Goal: Task Accomplishment & Management: Manage account settings

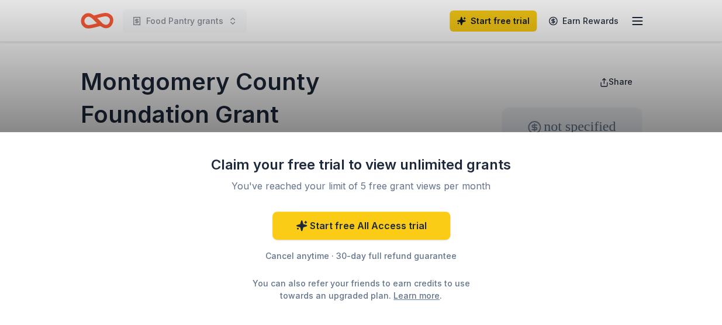
click at [640, 19] on div "Claim your free trial to view unlimited grants You've reached your limit of 5 f…" at bounding box center [361, 162] width 722 height 325
click at [634, 19] on div "Claim your free trial to view unlimited grants You've reached your limit of 5 f…" at bounding box center [361, 162] width 722 height 325
click at [638, 19] on div "Claim your free trial to view unlimited grants You've reached your limit of 5 f…" at bounding box center [361, 162] width 722 height 325
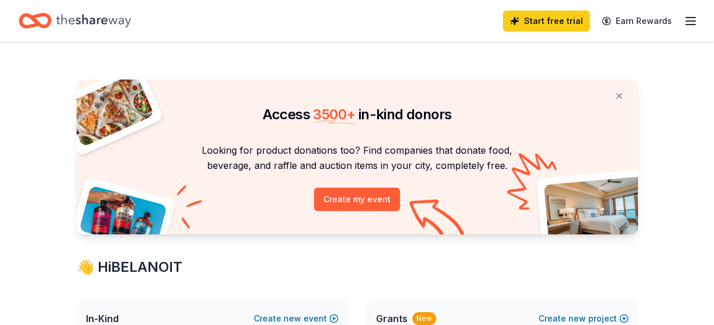
click at [688, 23] on icon "button" at bounding box center [690, 21] width 14 height 14
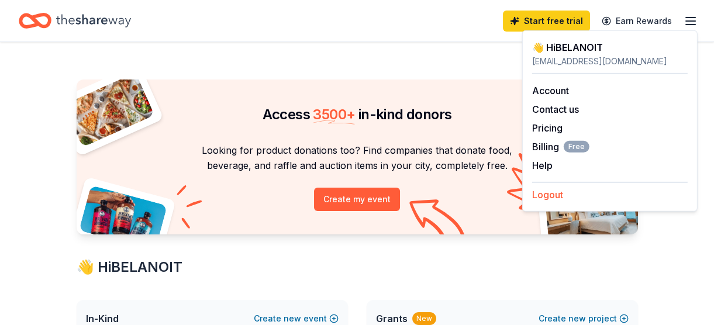
click at [554, 191] on button "Logout" at bounding box center [547, 195] width 31 height 14
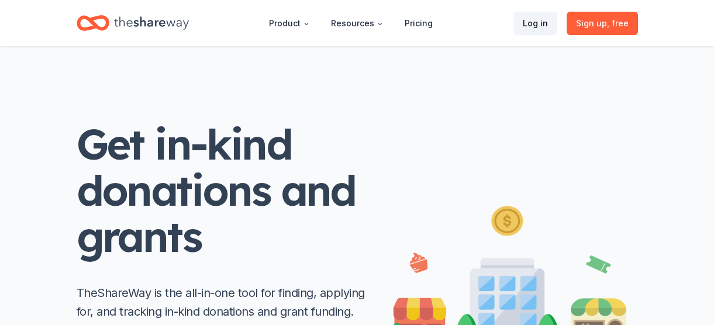
click at [538, 19] on link "Log in" at bounding box center [535, 23] width 44 height 23
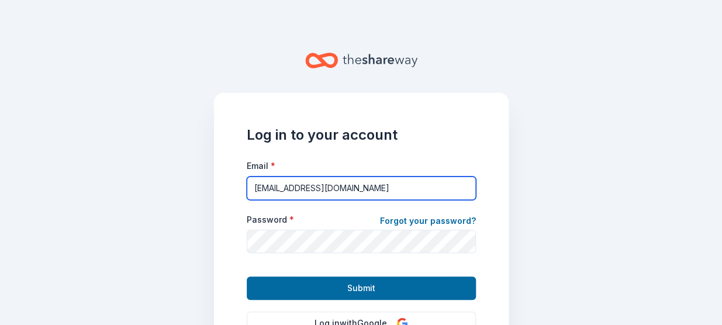
click at [392, 189] on input "[EMAIL_ADDRESS][DOMAIN_NAME]" at bounding box center [361, 187] width 229 height 23
type input "[EMAIL_ADDRESS][DOMAIN_NAME]"
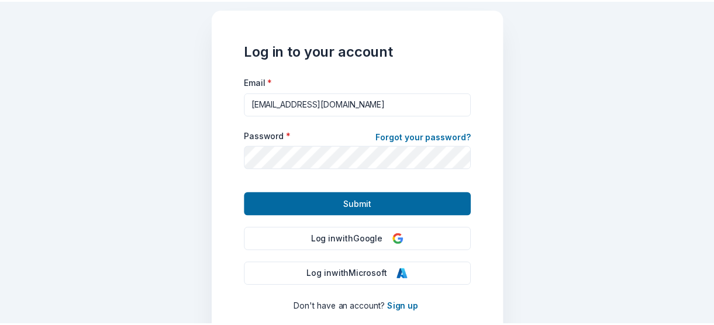
scroll to position [98, 0]
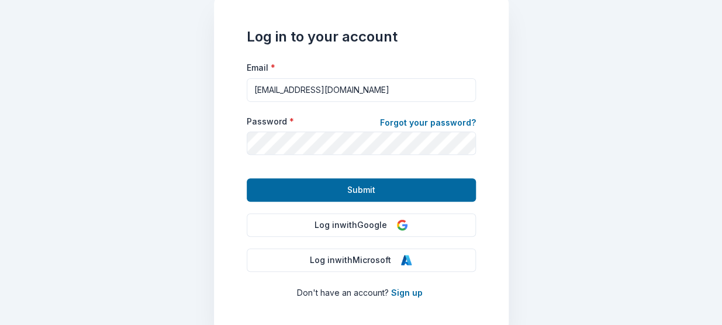
click at [543, 146] on main "Log in to your account Email * [EMAIL_ADDRESS][DOMAIN_NAME] Password * Forgot y…" at bounding box center [361, 162] width 722 height 325
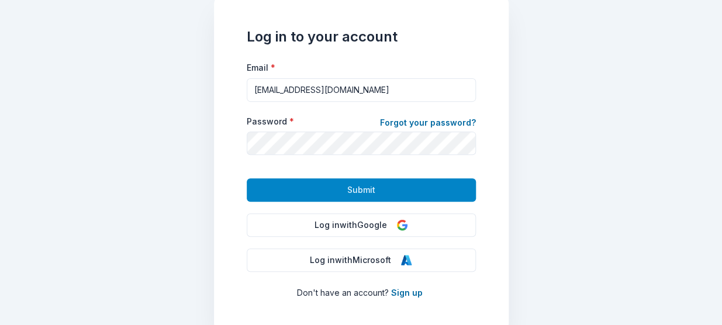
click at [353, 190] on span "Submit" at bounding box center [361, 190] width 28 height 14
